Goal: Register for event/course

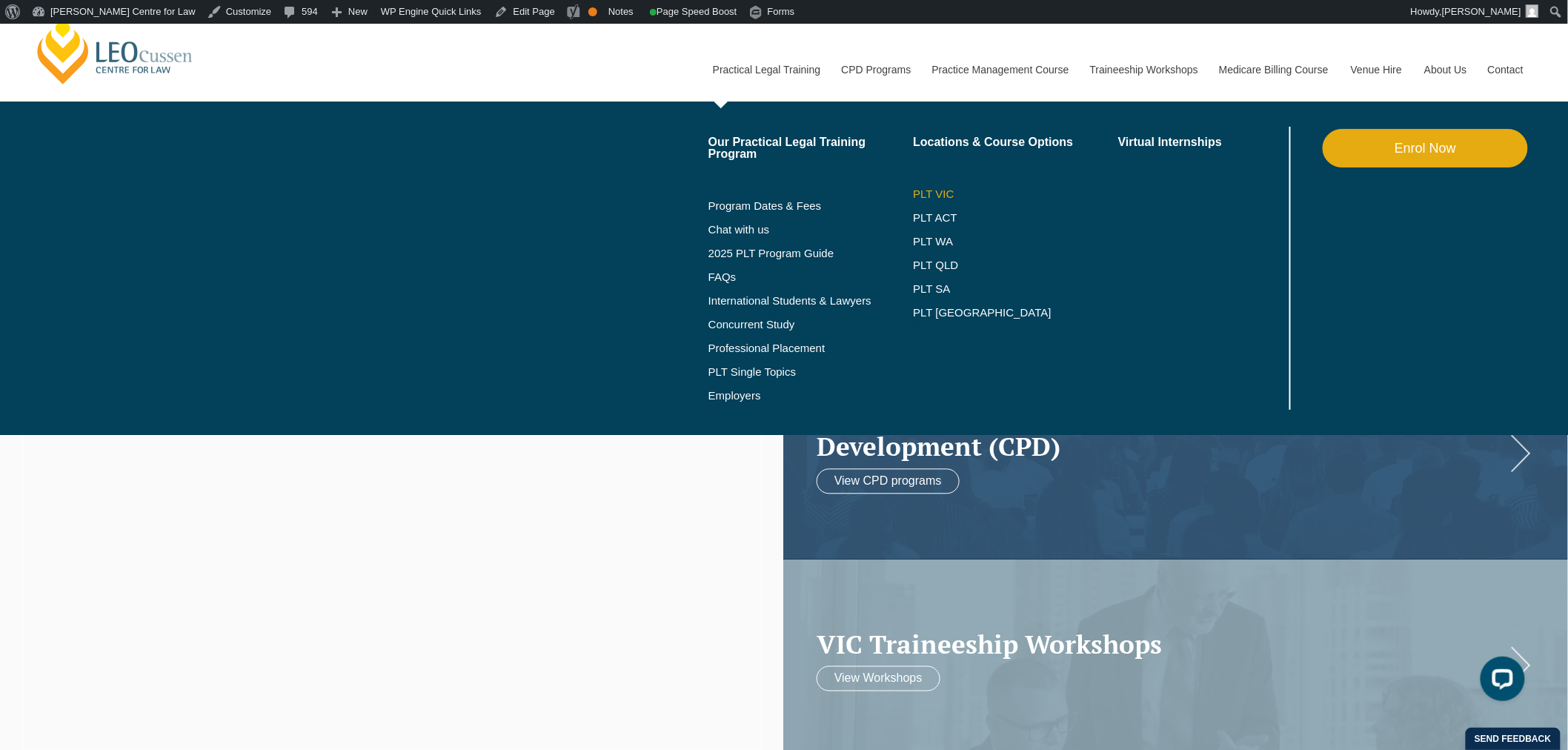
click at [926, 198] on link "PLT VIC" at bounding box center [1015, 194] width 205 height 12
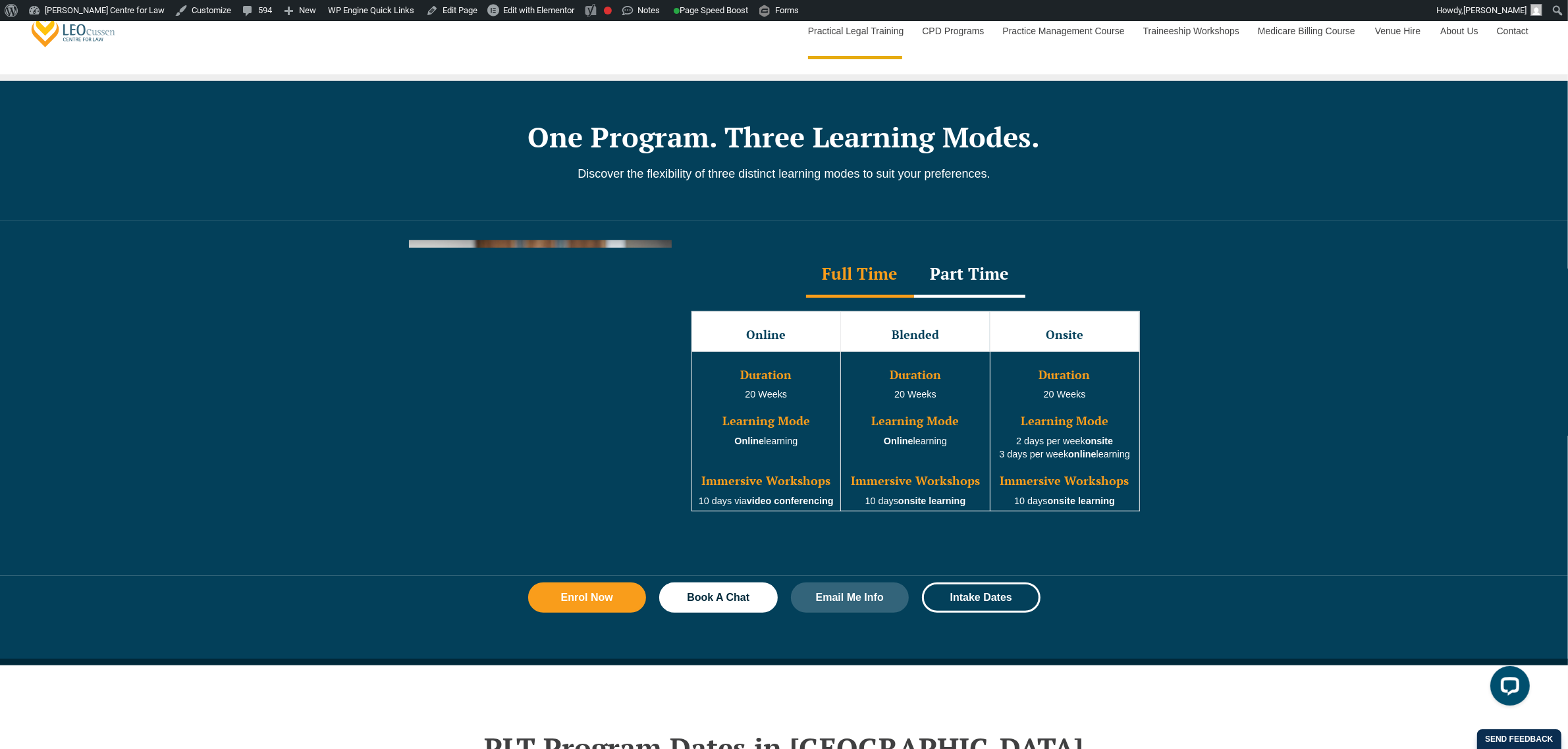
scroll to position [1398, 0]
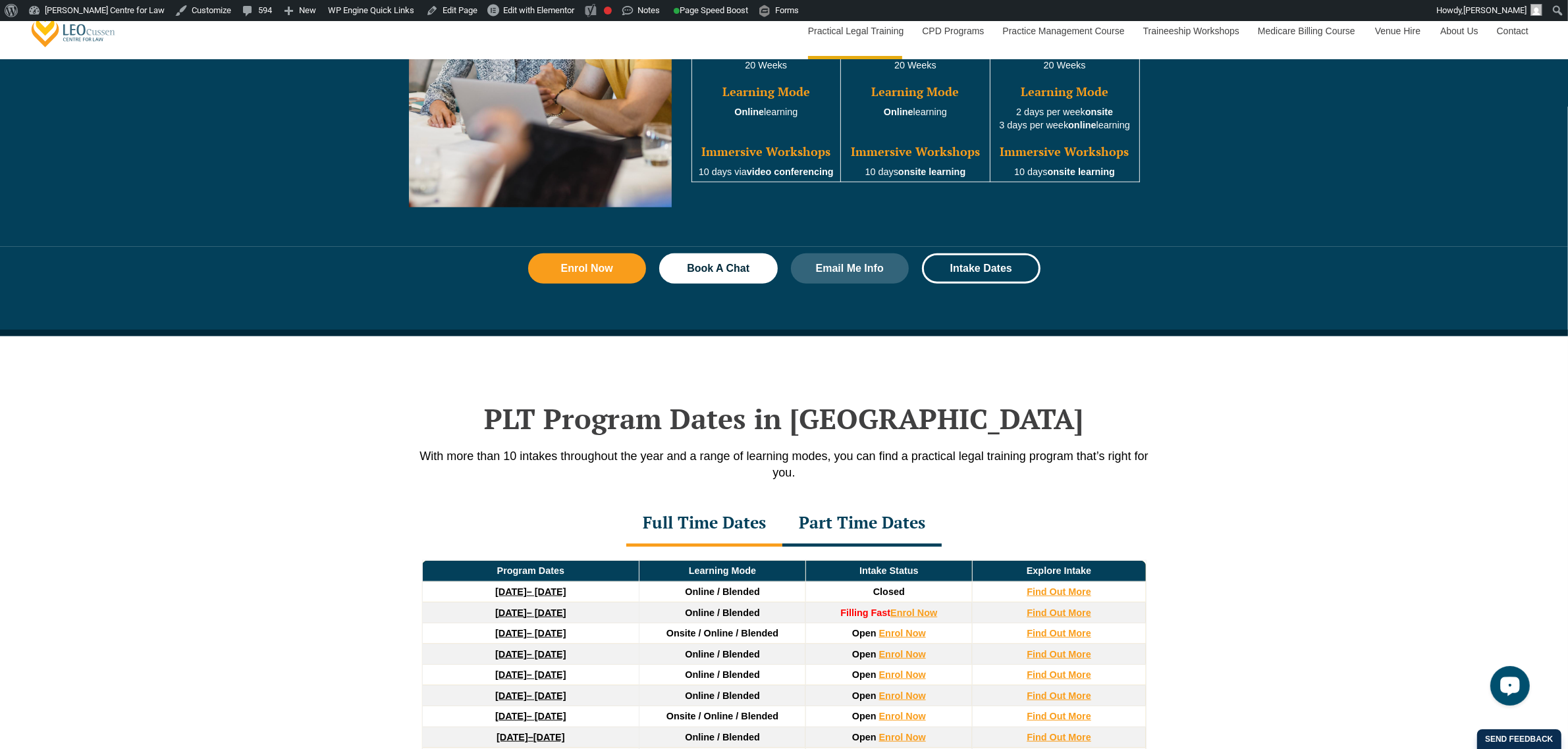
click at [1393, 666] on icon "Open LiveChat chat widget" at bounding box center [1509, 685] width 13 height 9
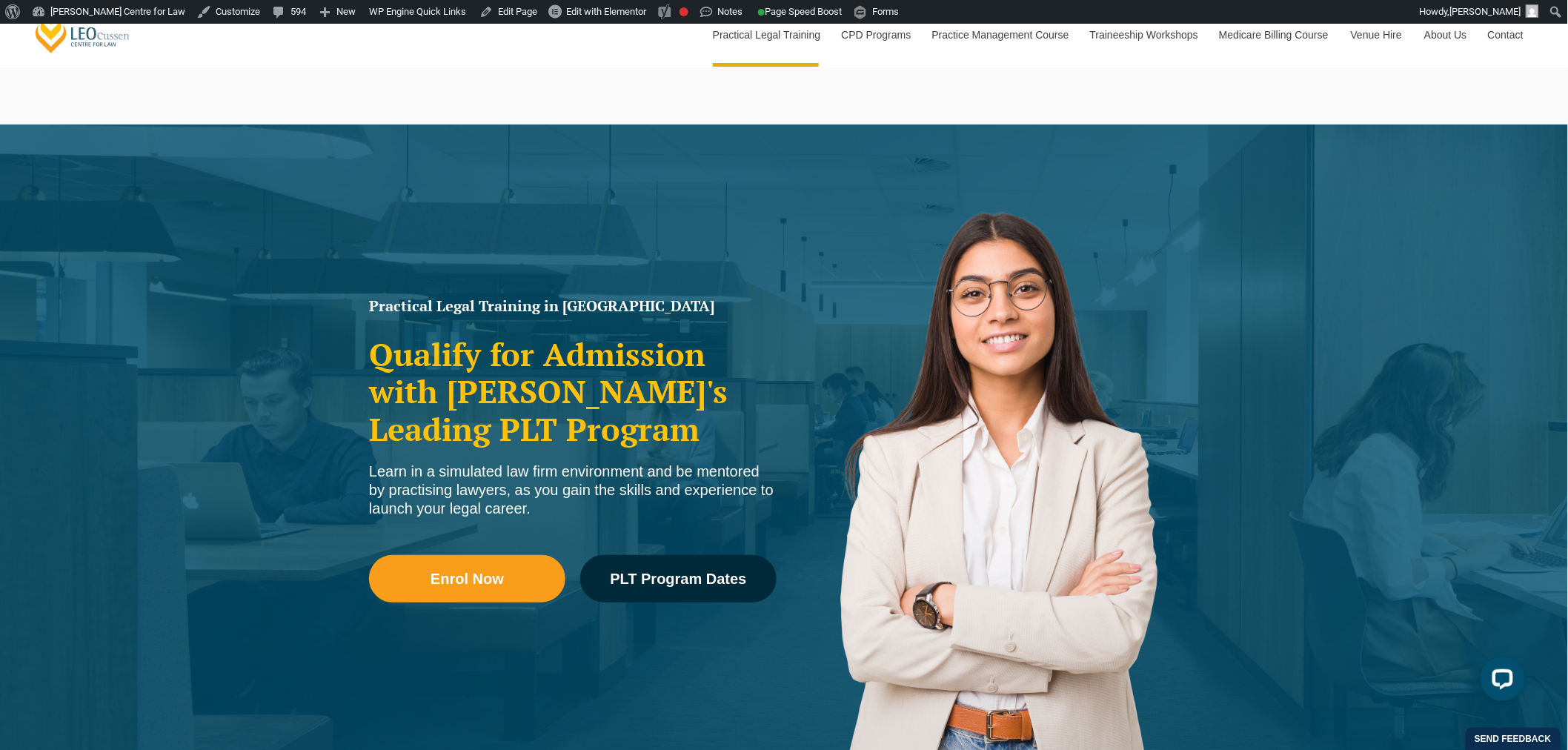
scroll to position [0, 0]
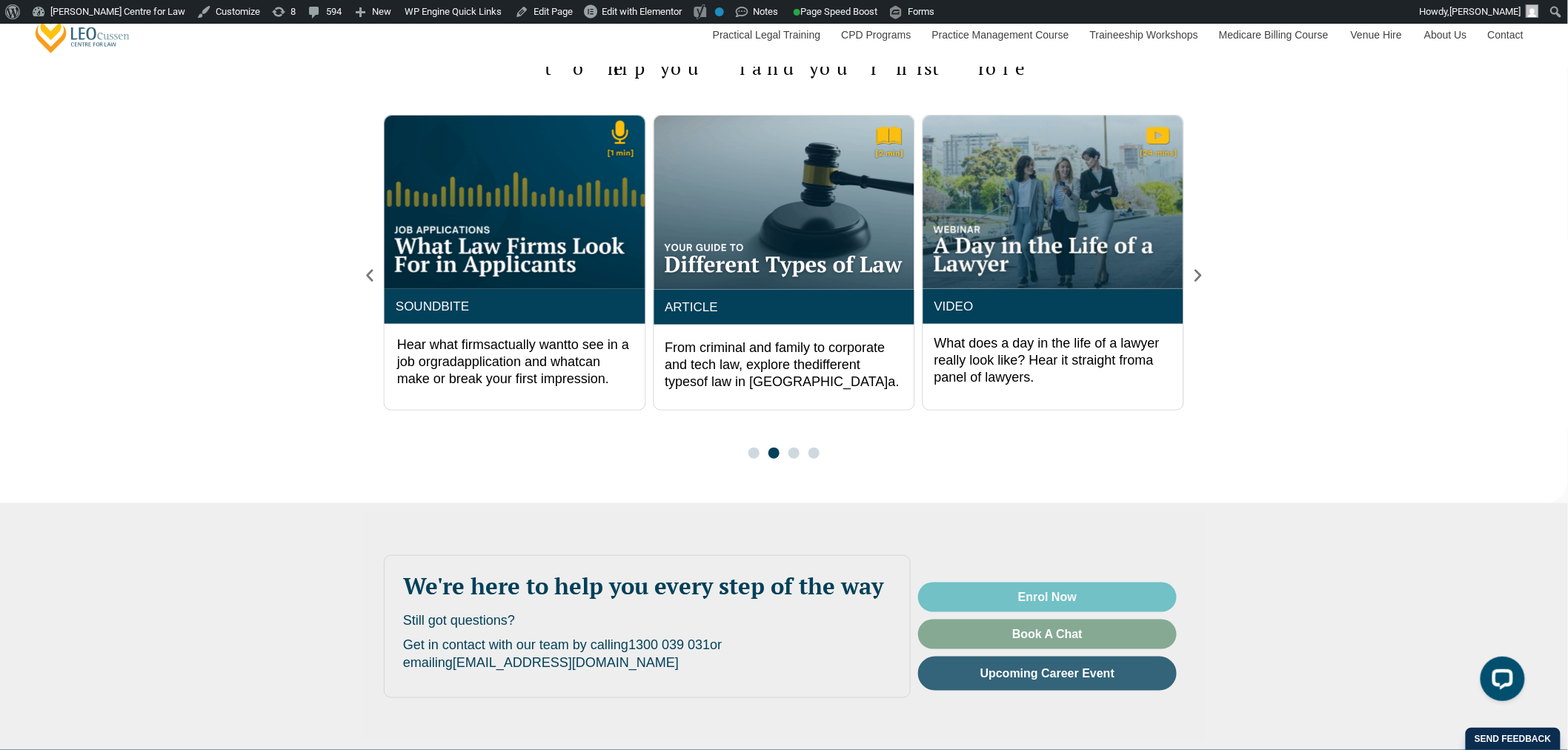
scroll to position [2797, 0]
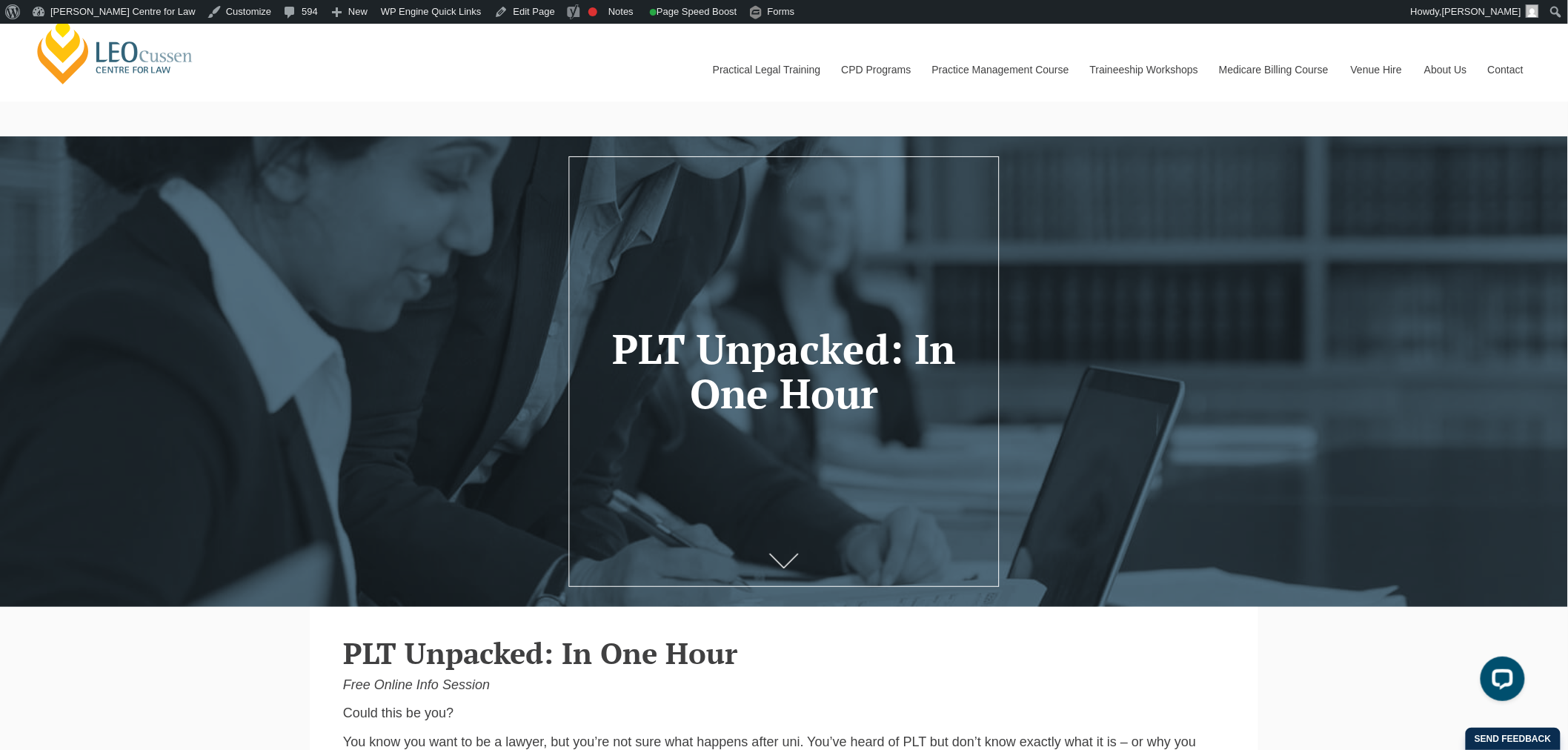
click at [1049, 669] on h2 "PLT Unpacked: In One Hour" at bounding box center [784, 652] width 882 height 33
click at [833, 657] on h2 "PLT Unpacked: In One Hour" at bounding box center [784, 652] width 882 height 33
click at [590, 48] on div "[PERSON_NAME] Centre for Law Search here Practical Legal Training Our Practical…" at bounding box center [783, 54] width 1501 height 95
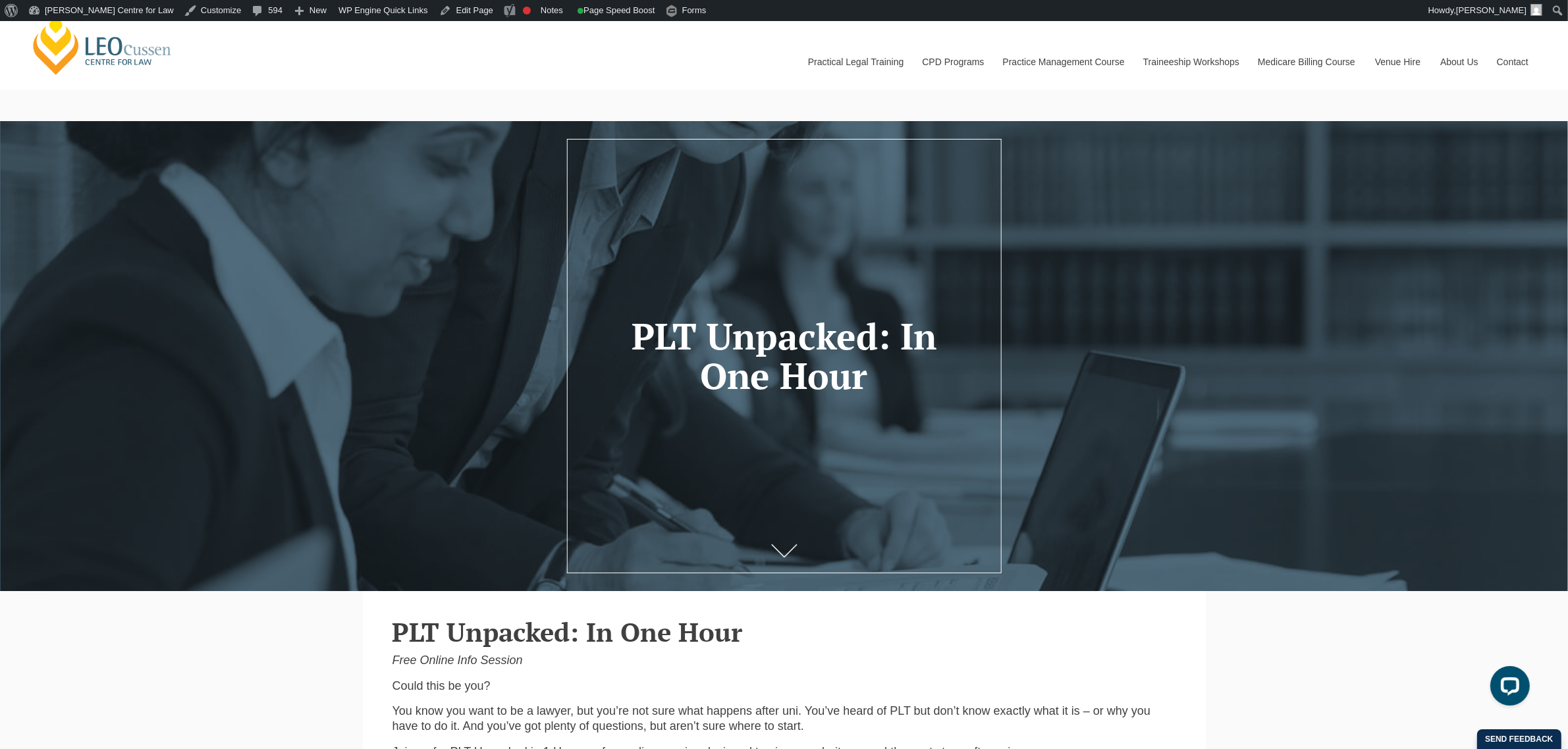
click at [759, 621] on h2 "PLT Unpacked: In One Hour" at bounding box center [784, 632] width 784 height 29
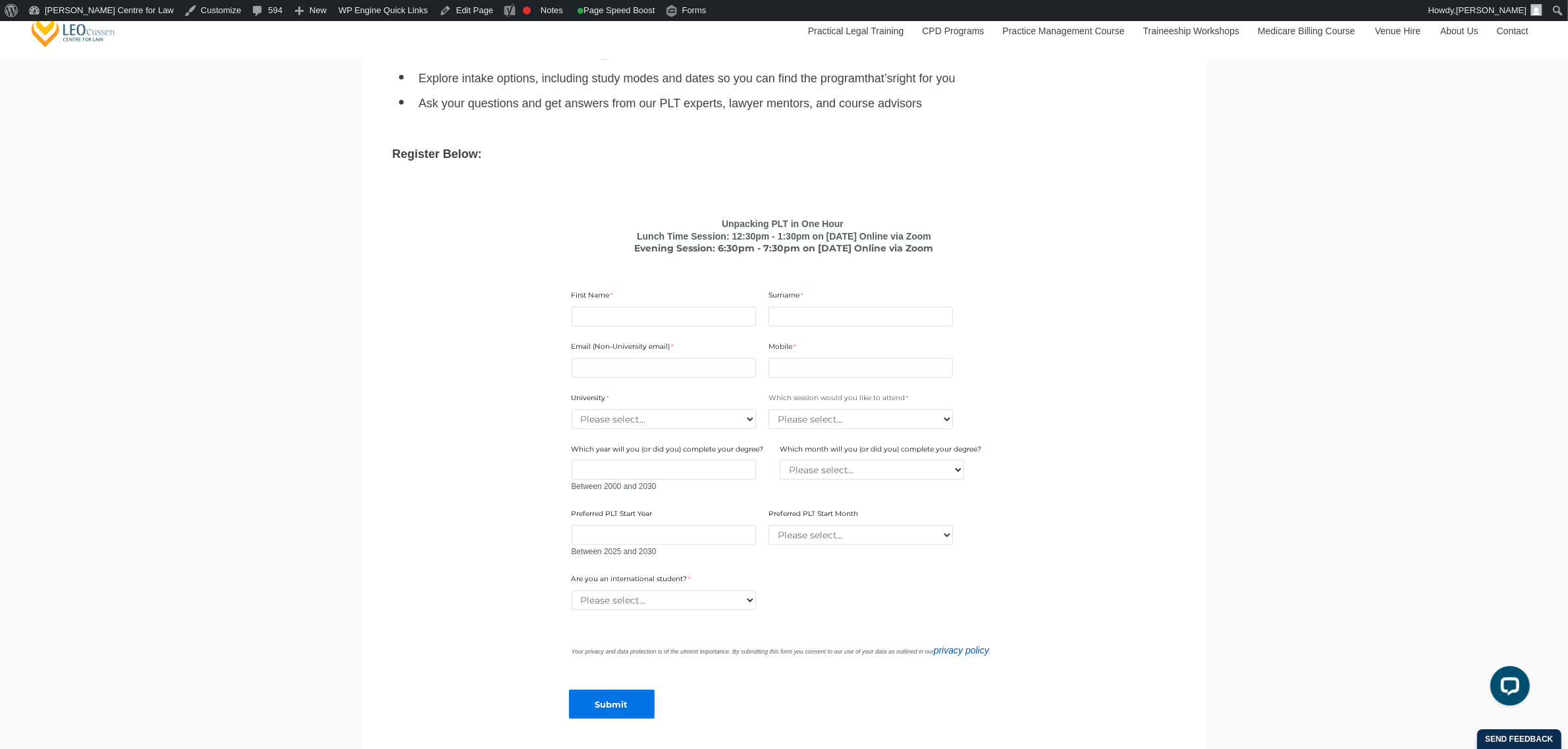
scroll to position [905, 0]
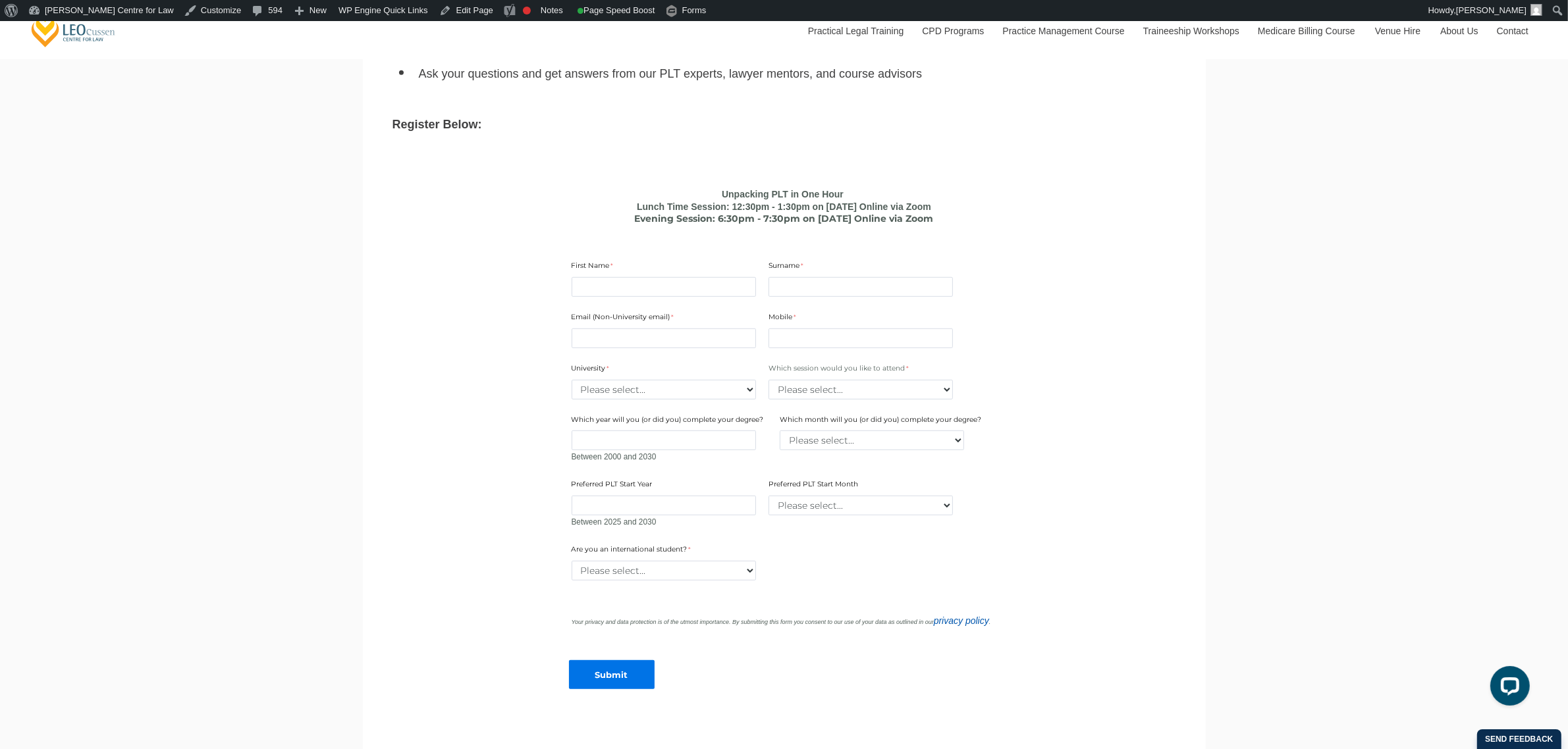
click at [590, 217] on div "Evening Session: 6:30pm - 7:30pm on 08th October 2025 Online via Zoom" at bounding box center [784, 219] width 425 height 12
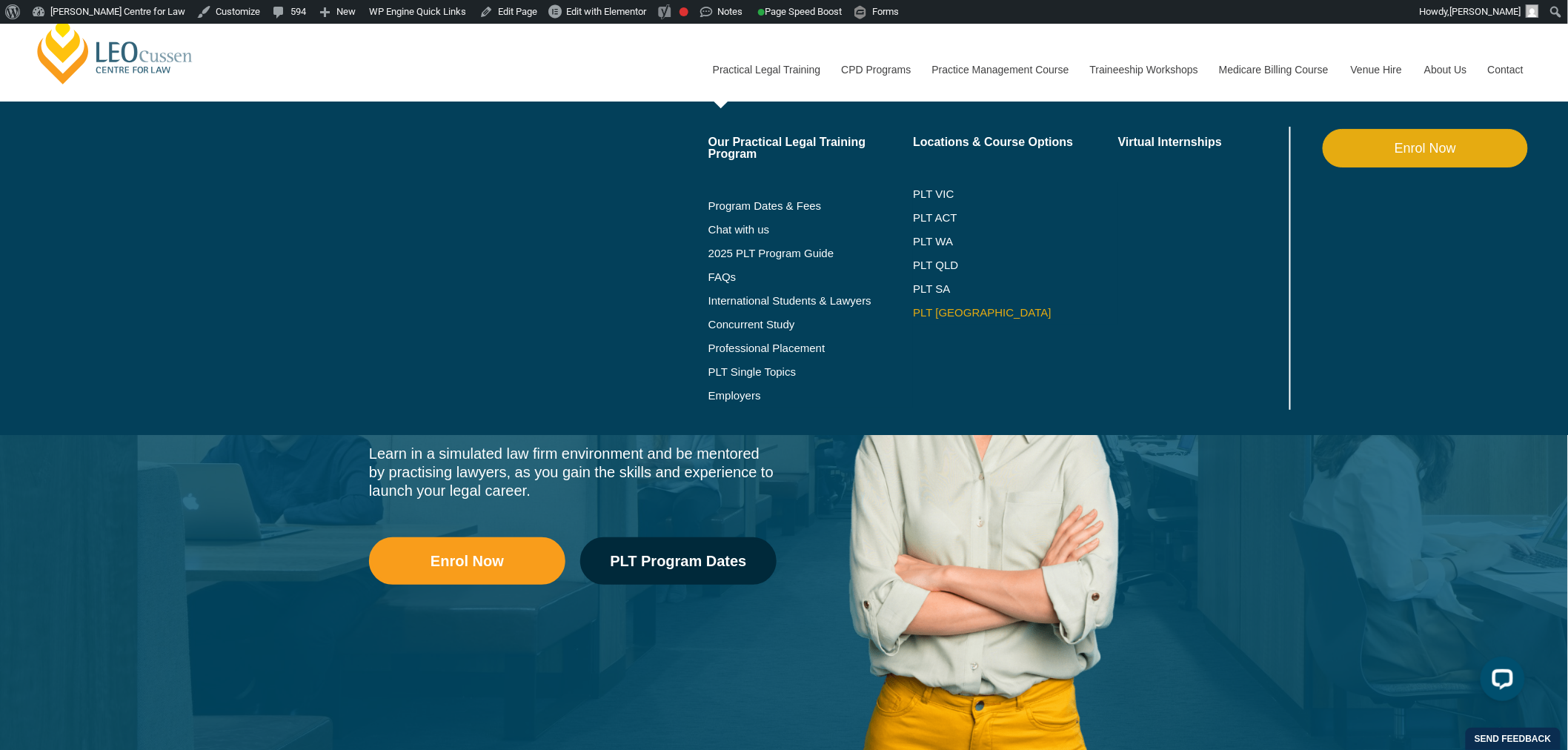
click at [924, 312] on link "PLT [GEOGRAPHIC_DATA]" at bounding box center [1015, 312] width 205 height 12
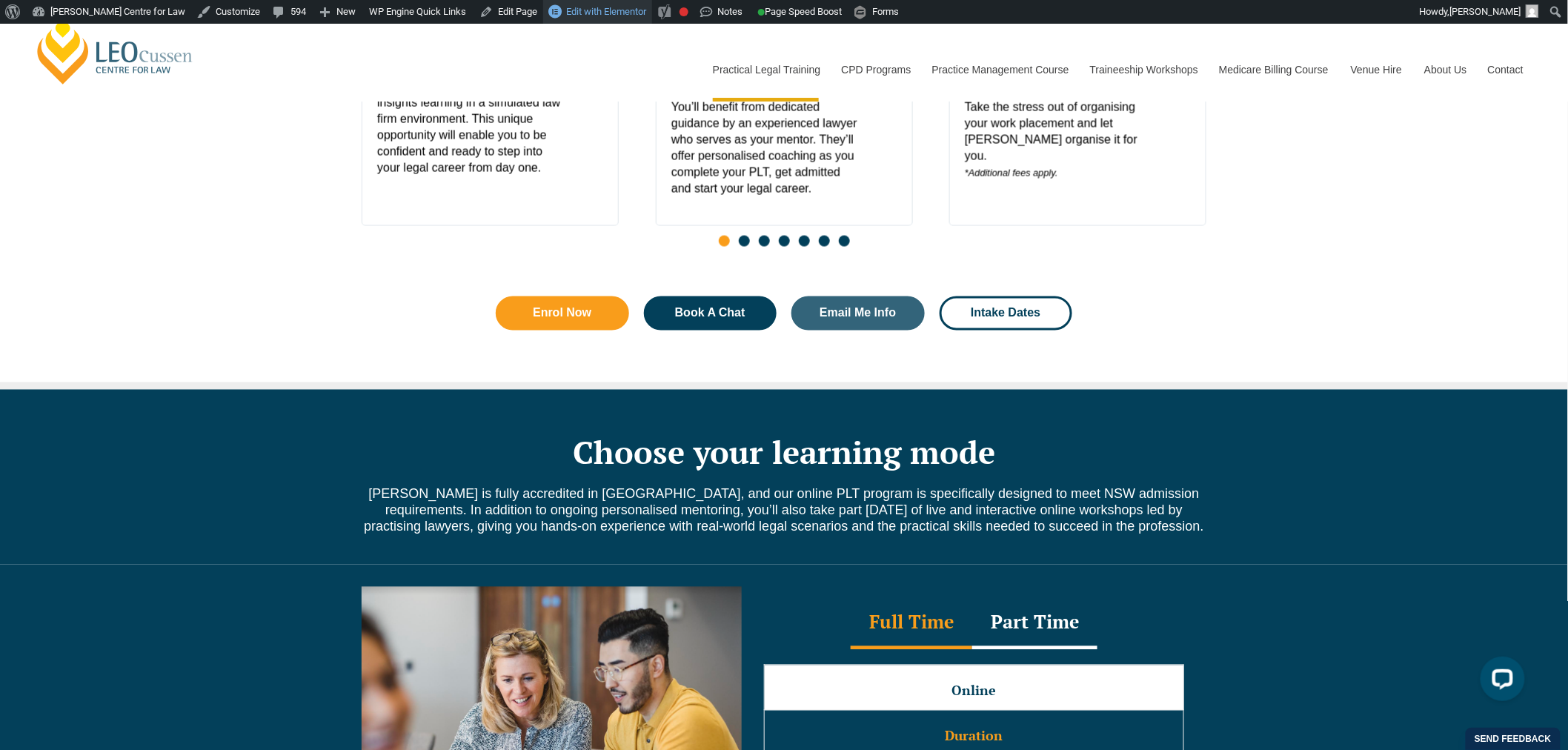
click at [566, 11] on span "Edit with Elementor" at bounding box center [605, 11] width 80 height 11
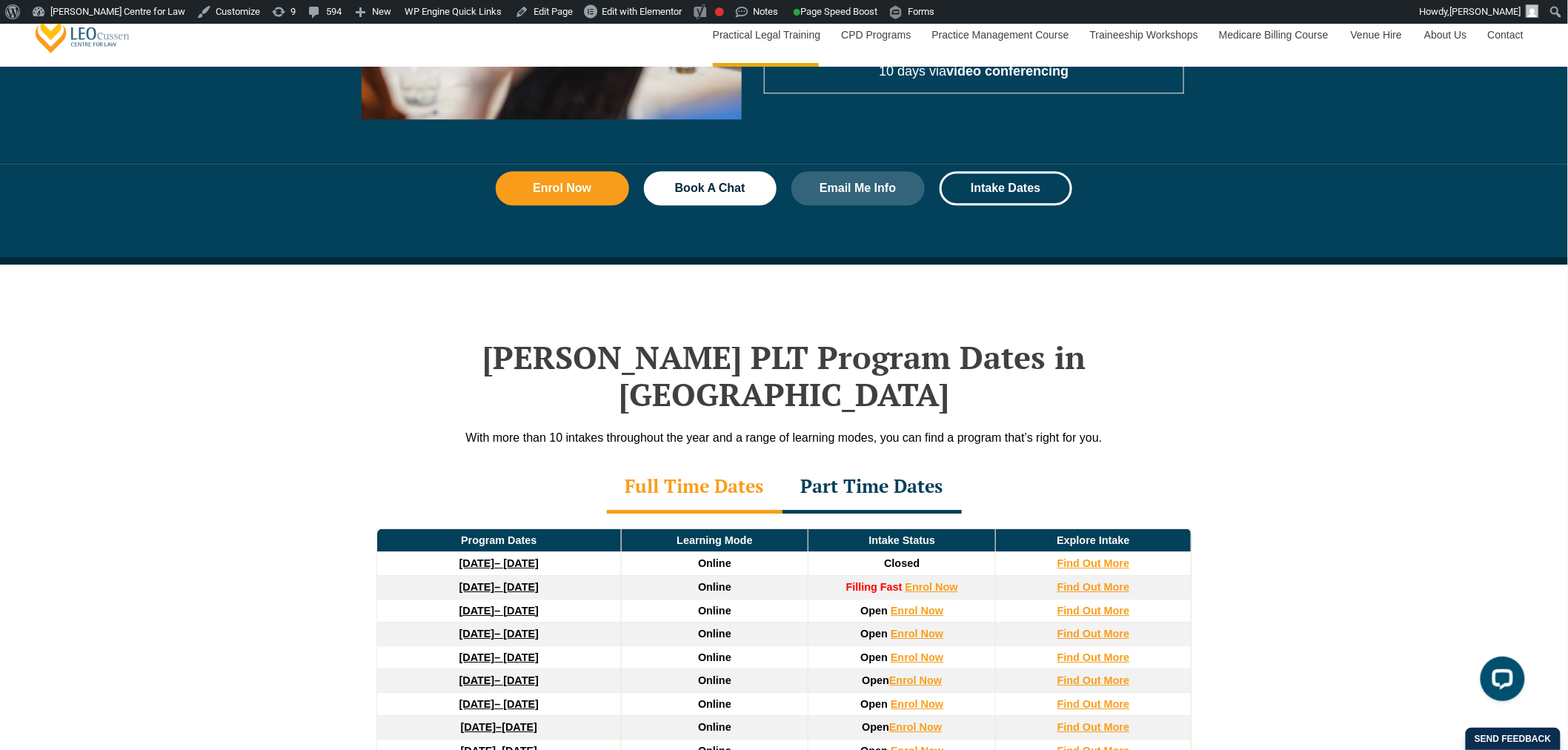
scroll to position [1728, 0]
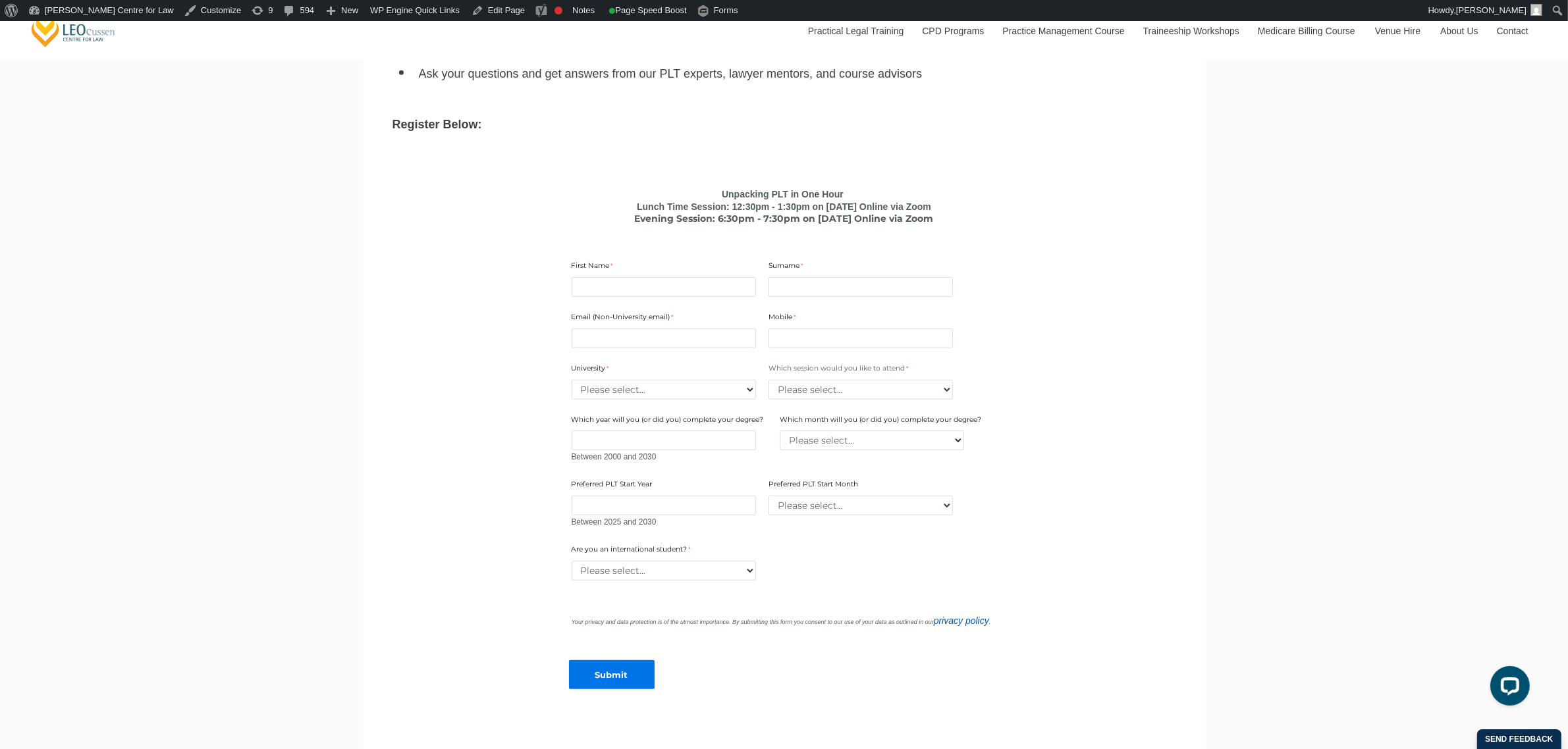
click at [410, 260] on main "PLT Unpacked: In One Hour Free Online Info Session Could this be you? You know …" at bounding box center [784, 236] width 823 height 1102
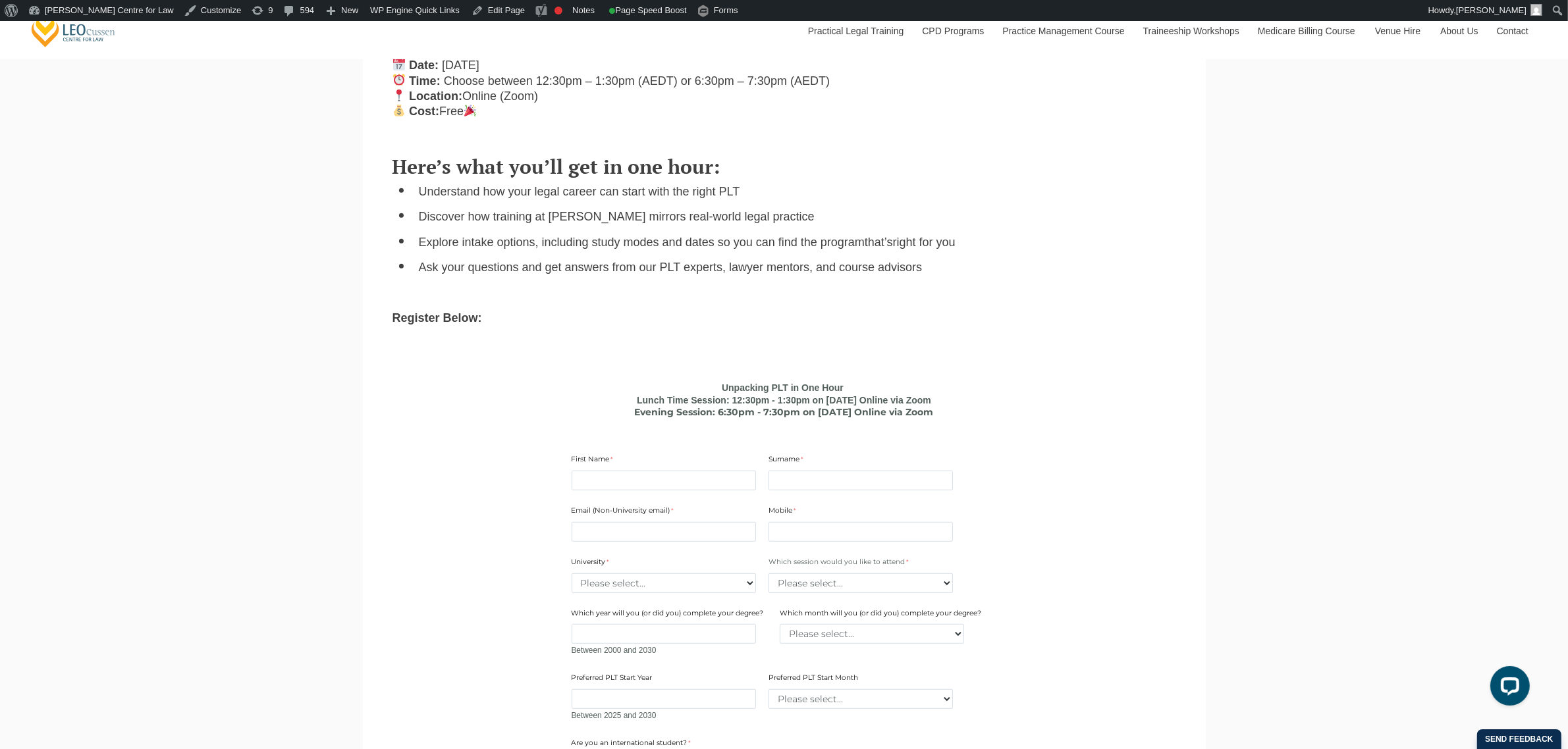
scroll to position [740, 0]
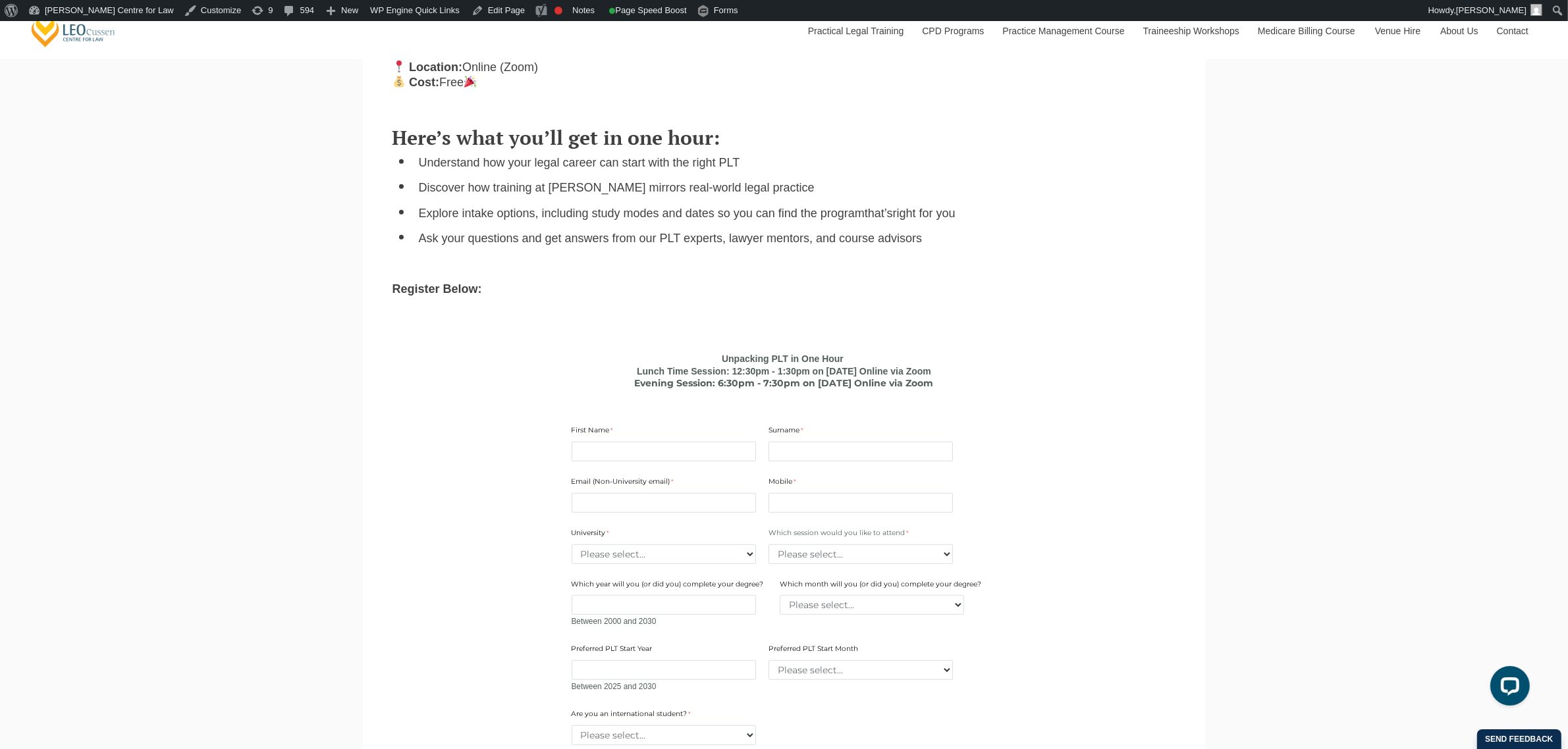
click at [663, 347] on form "Unpacking PLT in One Hour Lunch Time Session: 12:30pm - 1:30pm on 08th October …" at bounding box center [784, 613] width 507 height 545
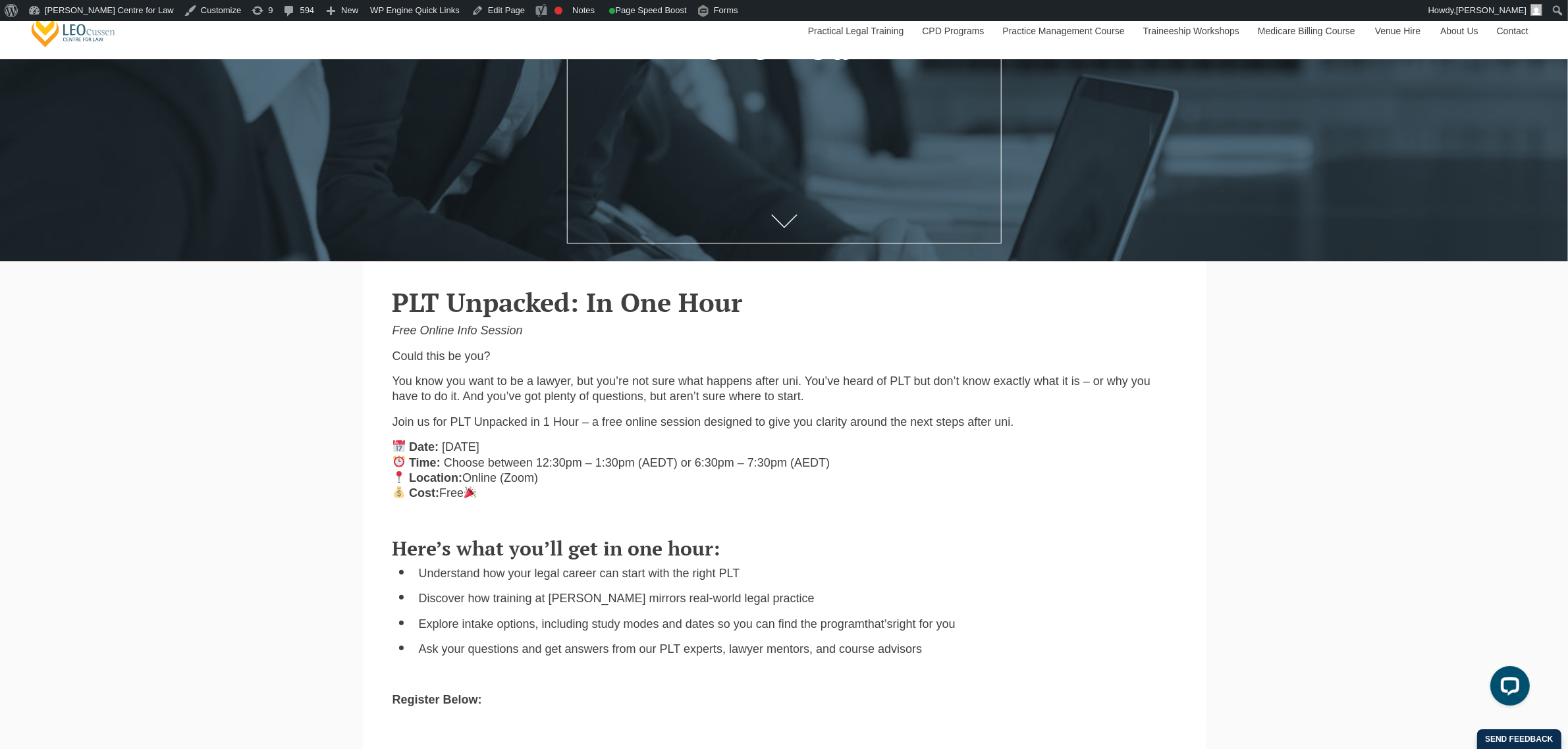
scroll to position [165, 0]
